Goal: Check status: Check status

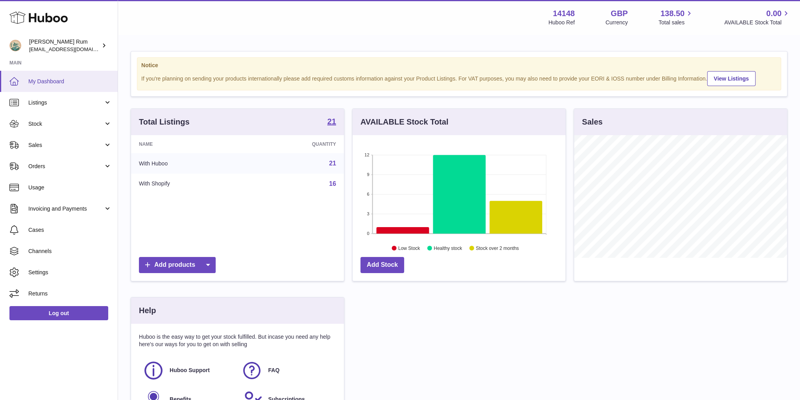
scroll to position [123, 212]
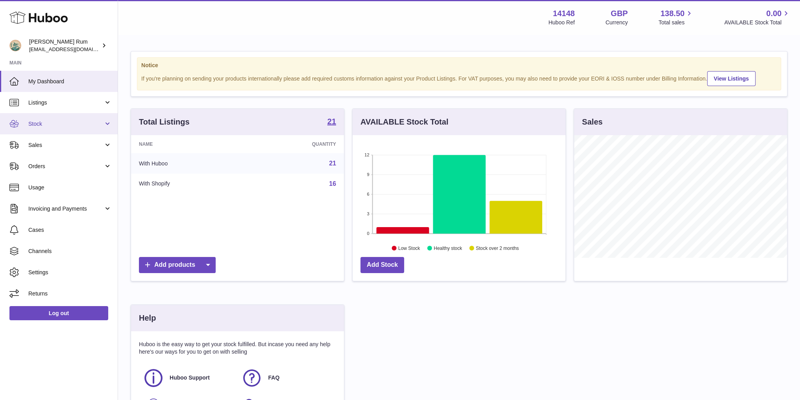
click at [36, 123] on span "Stock" at bounding box center [65, 123] width 75 height 7
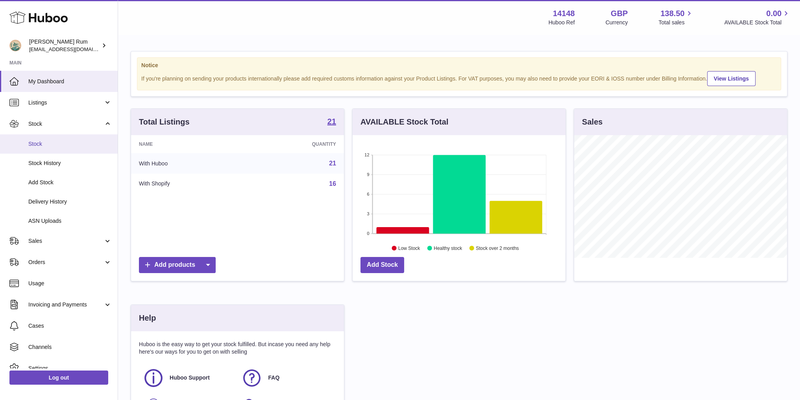
click at [55, 147] on span "Stock" at bounding box center [69, 143] width 83 height 7
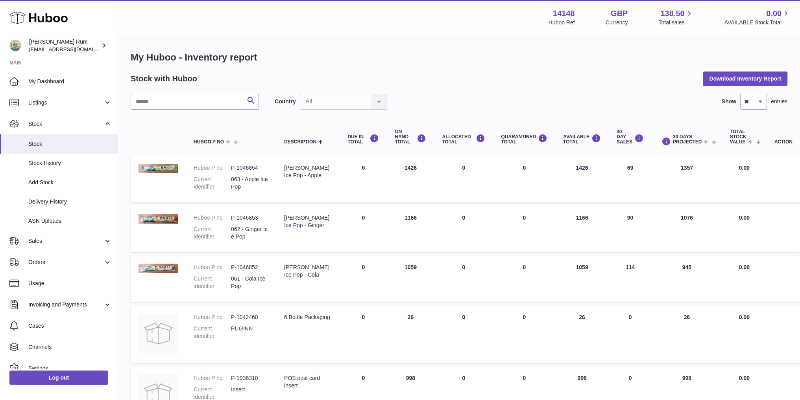
click at [651, 109] on div "Search Country All All No elements found. Consider changing the search query. L…" at bounding box center [459, 102] width 657 height 16
click at [46, 164] on span "Stock History" at bounding box center [69, 163] width 83 height 7
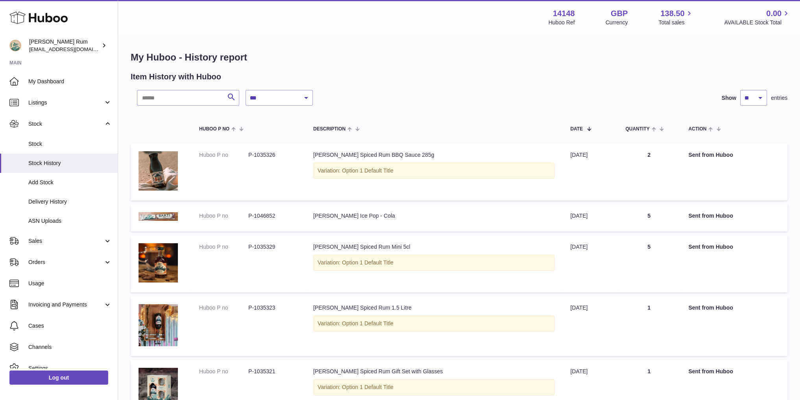
click at [417, 82] on div "Item History with Huboo" at bounding box center [459, 77] width 657 height 11
click at [37, 81] on span "My Dashboard" at bounding box center [69, 81] width 83 height 7
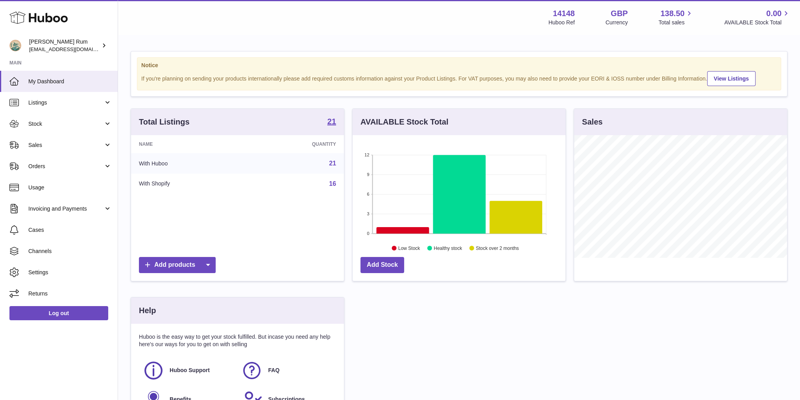
scroll to position [123, 212]
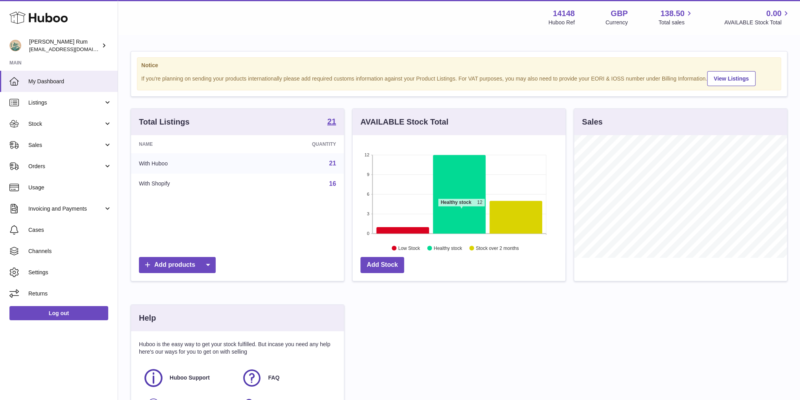
click at [461, 210] on icon at bounding box center [459, 194] width 53 height 79
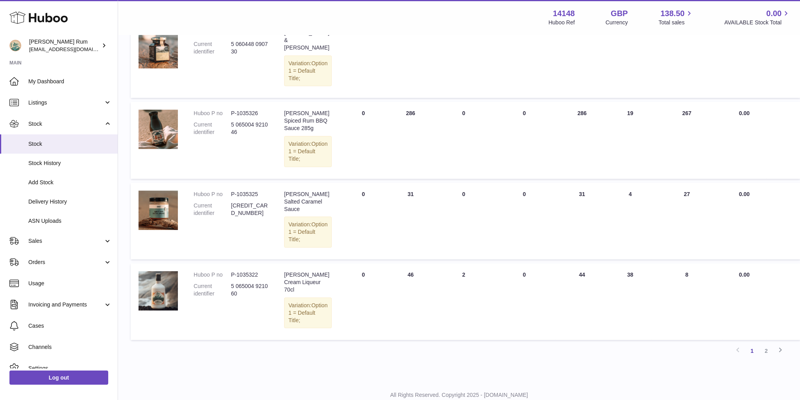
scroll to position [502, 0]
